Goal: Submit feedback/report problem: Submit feedback/report problem

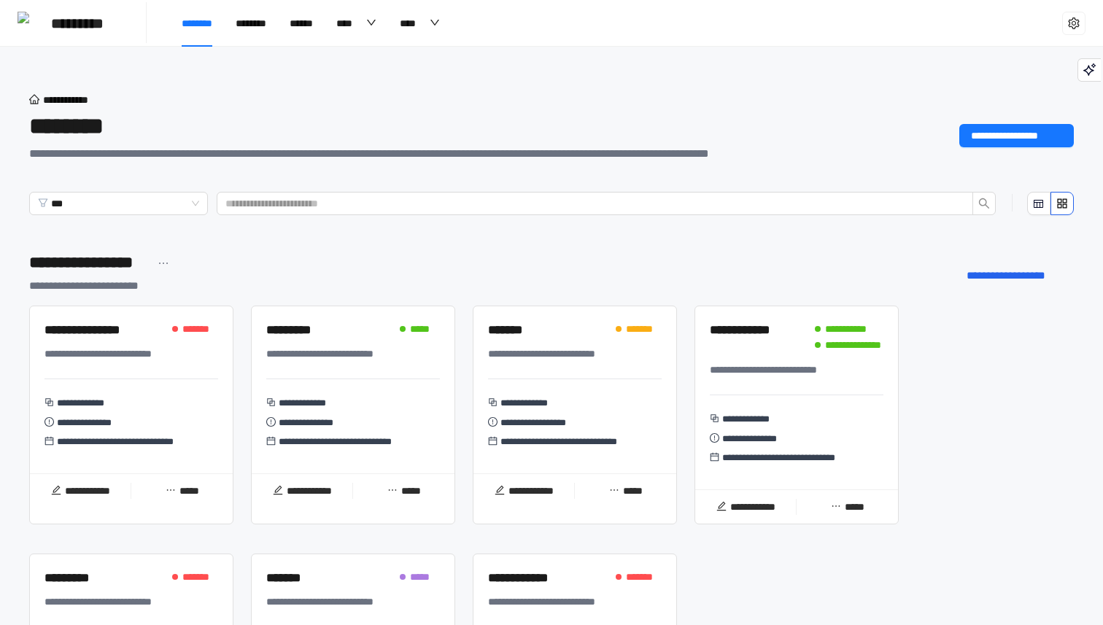
click at [353, 388] on div "**********" at bounding box center [353, 389] width 203 height 167
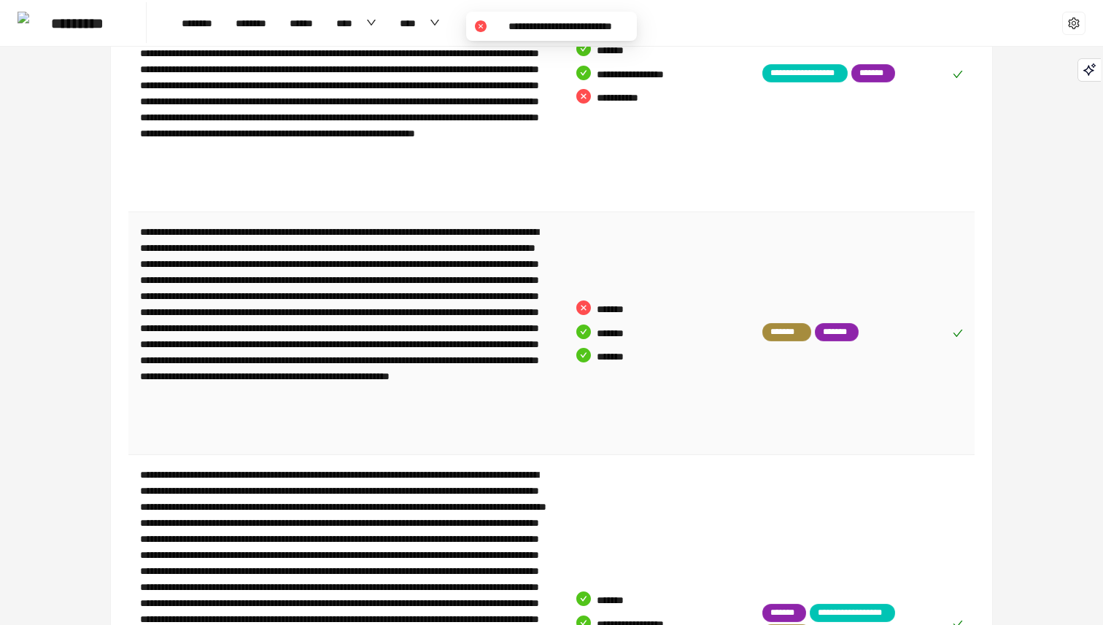
scroll to position [3057, 0]
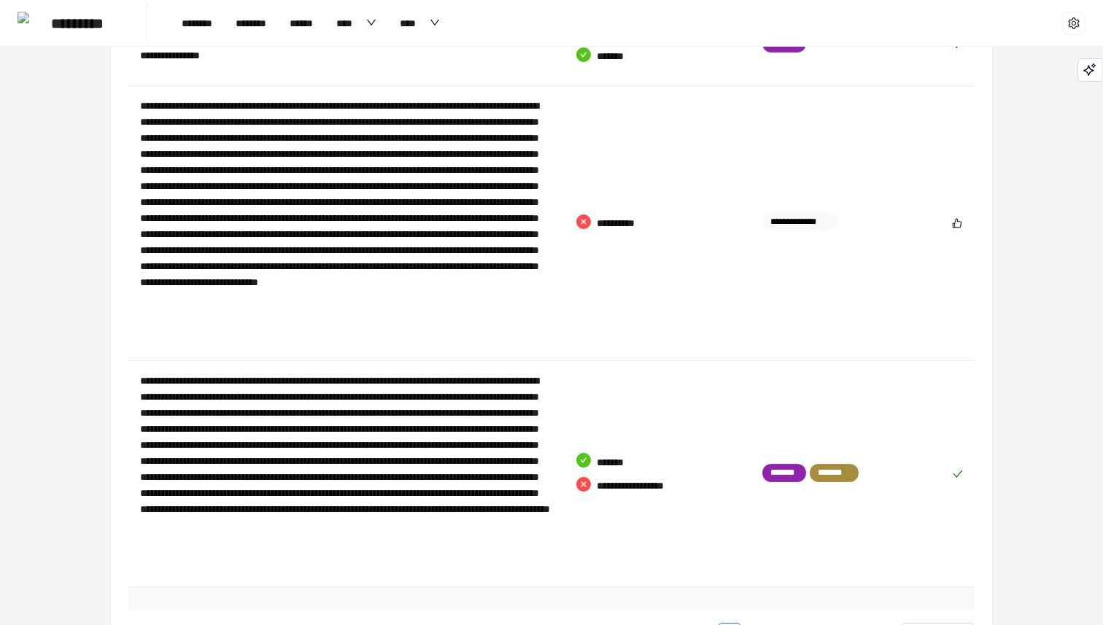
scroll to position [2960, 0]
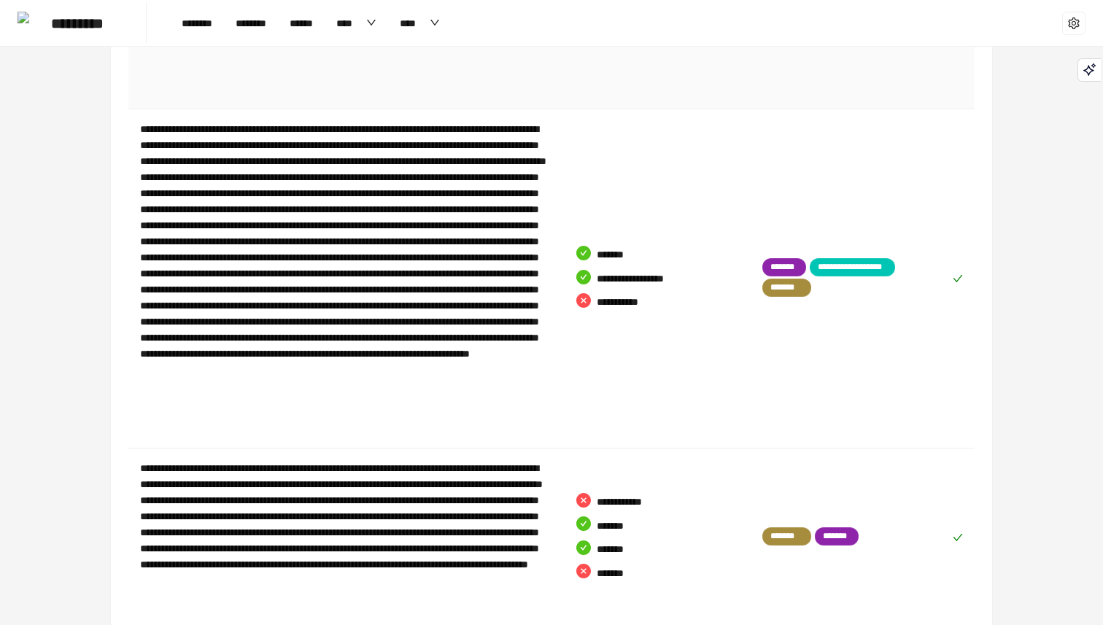
scroll to position [3057, 0]
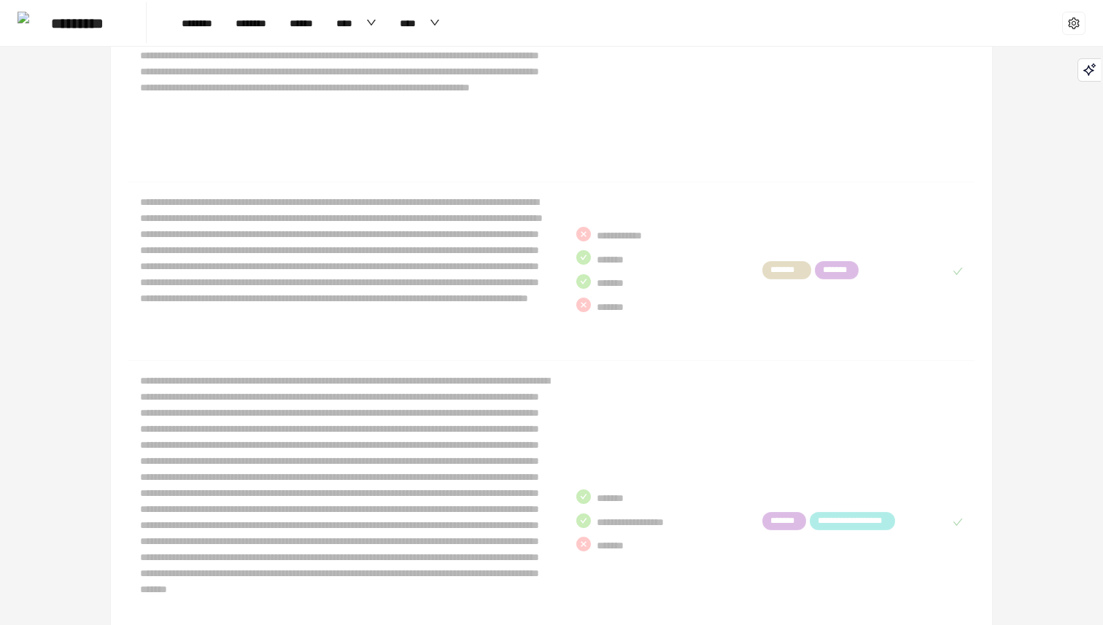
scroll to position [2960, 0]
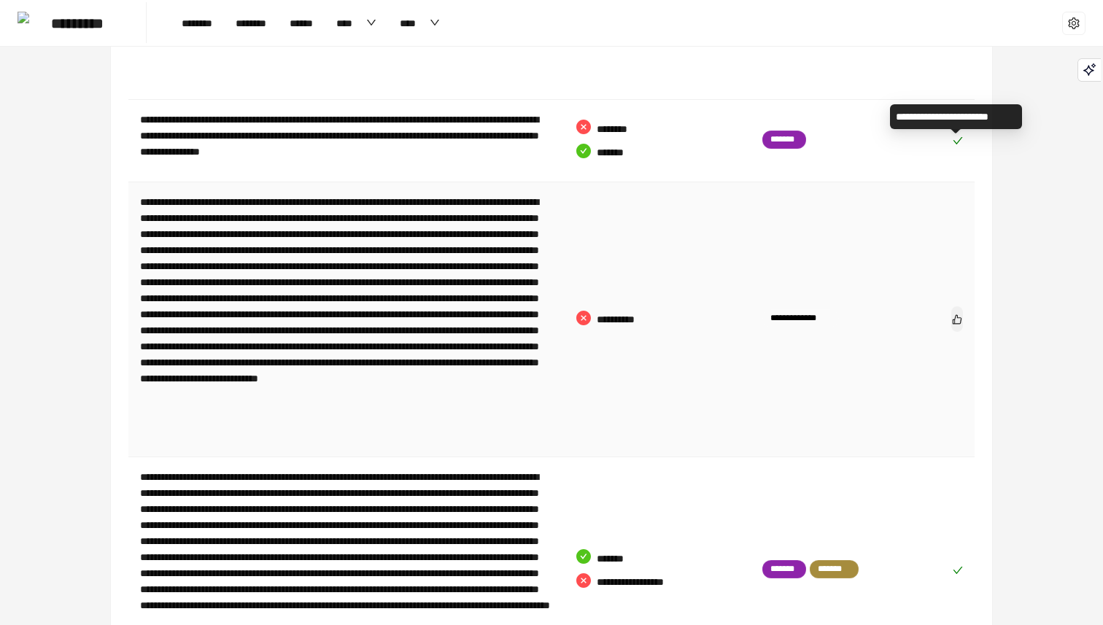
click at [958, 314] on icon "like" at bounding box center [957, 319] width 10 height 10
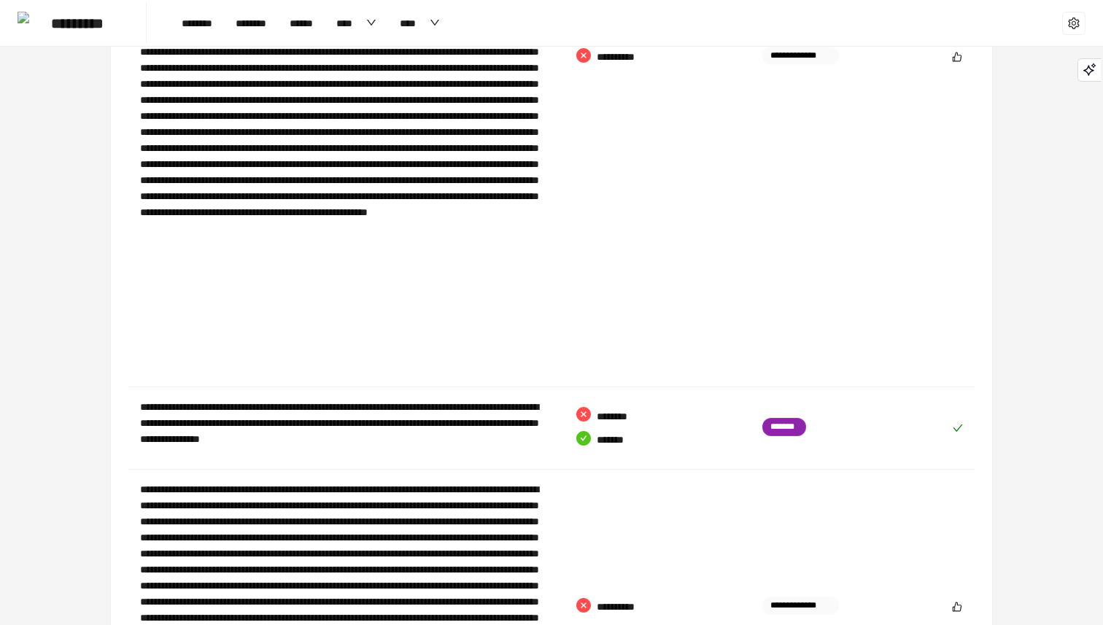
scroll to position [2609, 0]
